Goal: Transaction & Acquisition: Purchase product/service

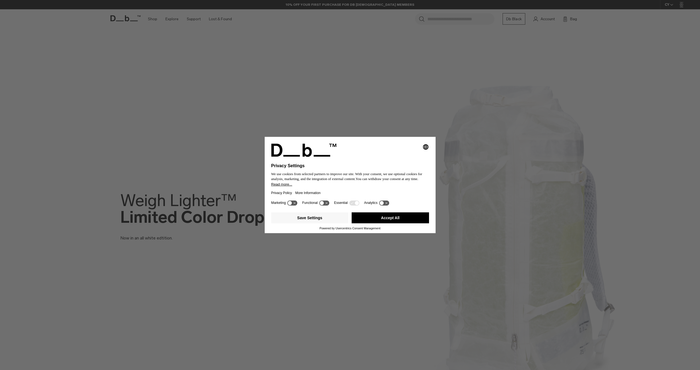
click at [463, 164] on div "Selecting an option will immediately change the language Privacy Settings We us…" at bounding box center [350, 185] width 700 height 370
click at [129, 14] on div "Selecting an option will immediately change the language Privacy Settings We us…" at bounding box center [350, 185] width 700 height 370
click at [411, 222] on button "Accept All" at bounding box center [390, 217] width 77 height 11
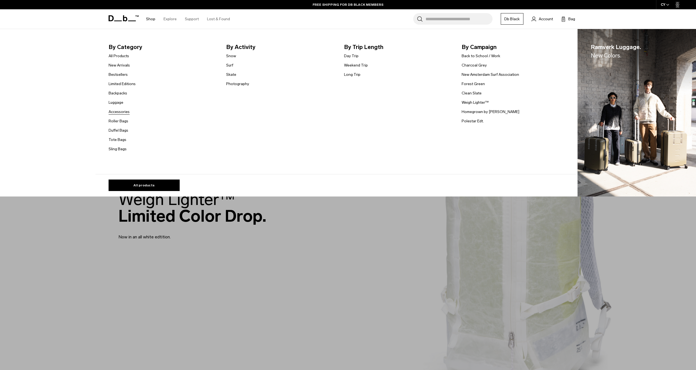
click at [121, 113] on link "Accessories" at bounding box center [119, 112] width 21 height 6
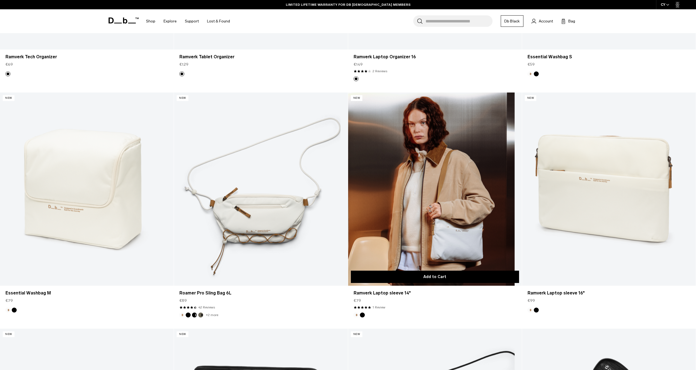
scroll to position [1991, 0]
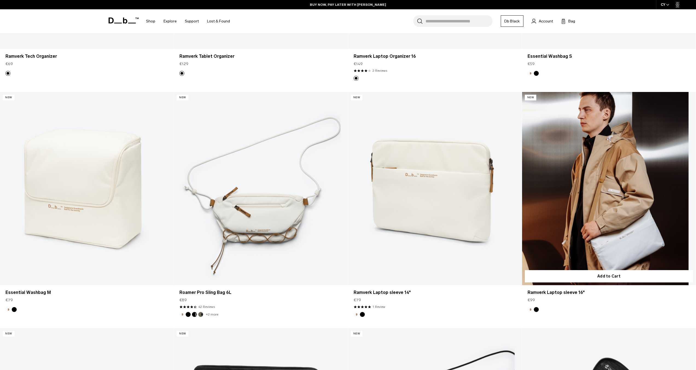
click at [606, 201] on link "Ramverk Laptop sleeve 16" at bounding box center [609, 188] width 174 height 193
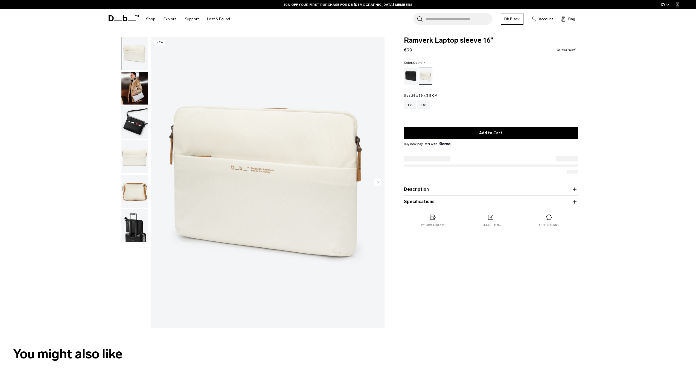
click at [132, 156] on img "button" at bounding box center [134, 156] width 27 height 33
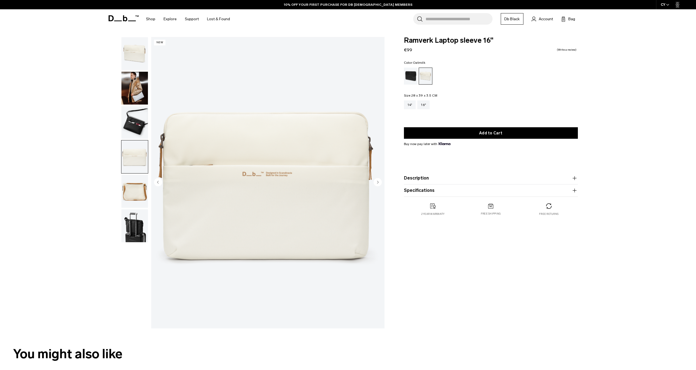
click at [373, 182] on img "4 / 6" at bounding box center [267, 182] width 233 height 291
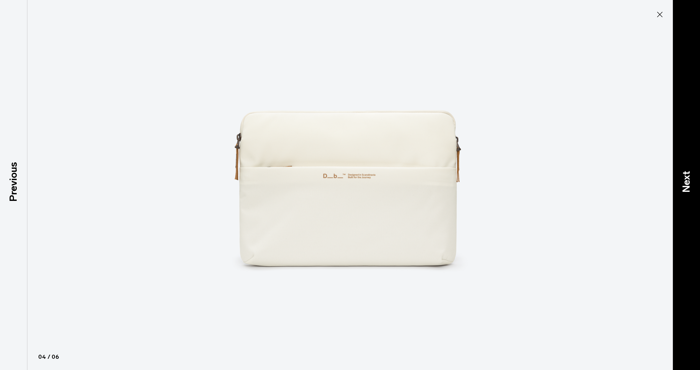
click at [684, 185] on p "Next" at bounding box center [686, 182] width 15 height 22
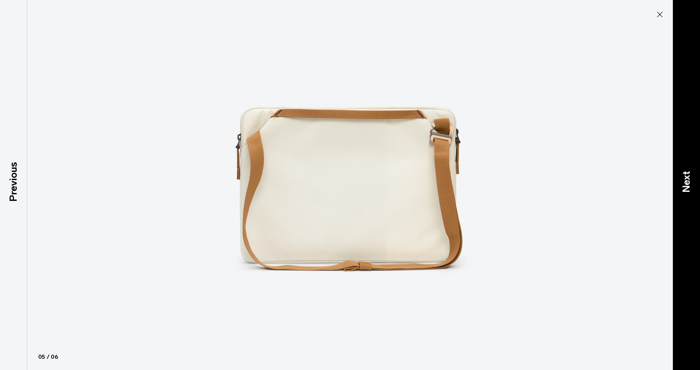
click at [684, 185] on p "Next" at bounding box center [686, 182] width 15 height 22
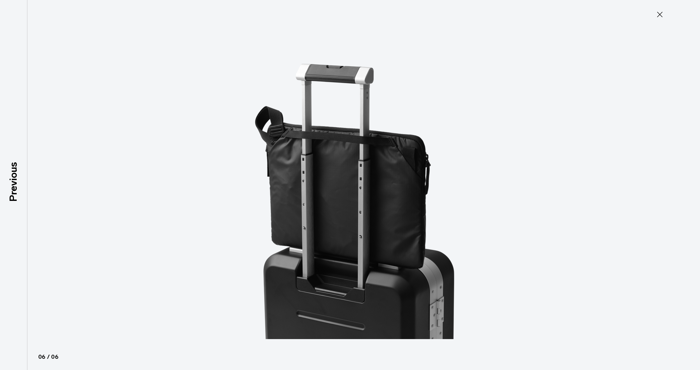
click at [684, 185] on div at bounding box center [350, 185] width 700 height 370
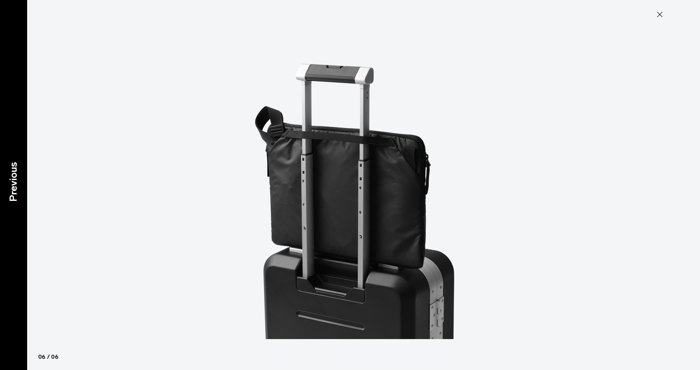
click at [12, 196] on p "Previous" at bounding box center [13, 182] width 15 height 40
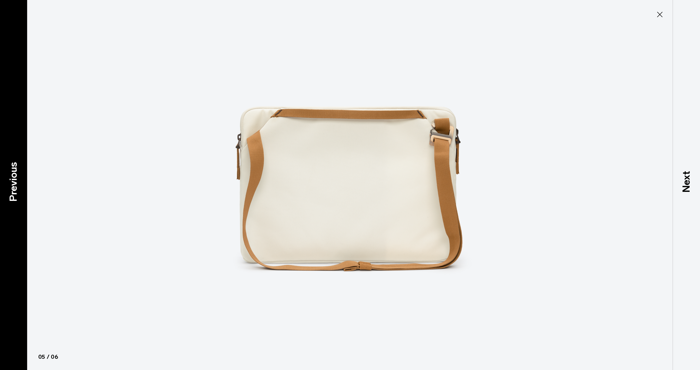
click at [12, 196] on p "Previous" at bounding box center [13, 182] width 15 height 40
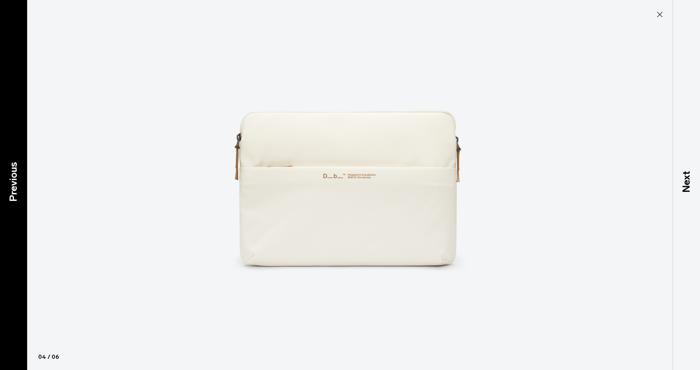
click at [12, 196] on p "Previous" at bounding box center [13, 182] width 15 height 40
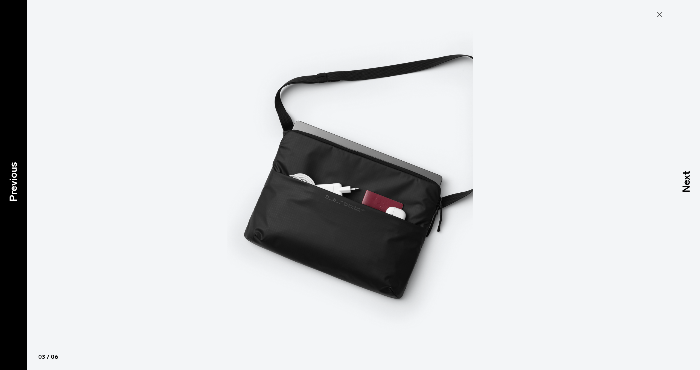
click at [12, 196] on p "Previous" at bounding box center [13, 182] width 15 height 40
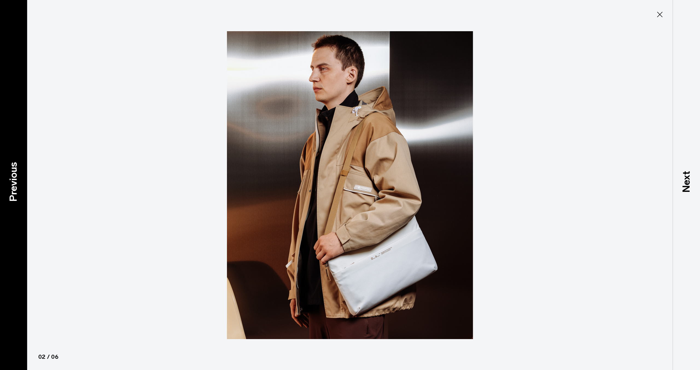
click at [12, 196] on p "Previous" at bounding box center [13, 182] width 15 height 40
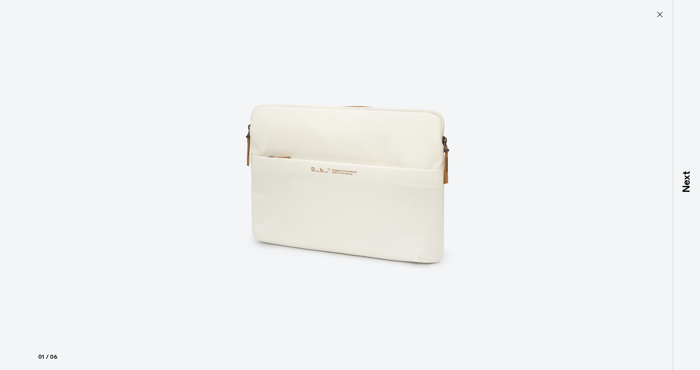
click at [12, 196] on div at bounding box center [350, 185] width 700 height 370
click at [659, 14] on icon at bounding box center [660, 14] width 9 height 9
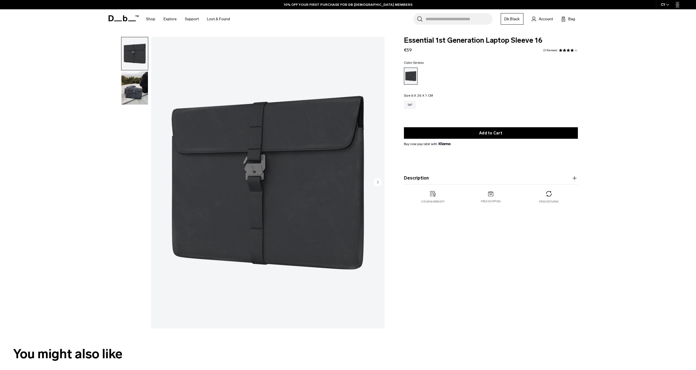
click at [131, 88] on img "button" at bounding box center [134, 88] width 27 height 33
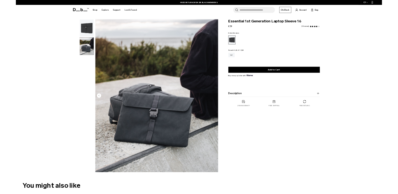
scroll to position [1, 0]
